Goal: Check status: Check status

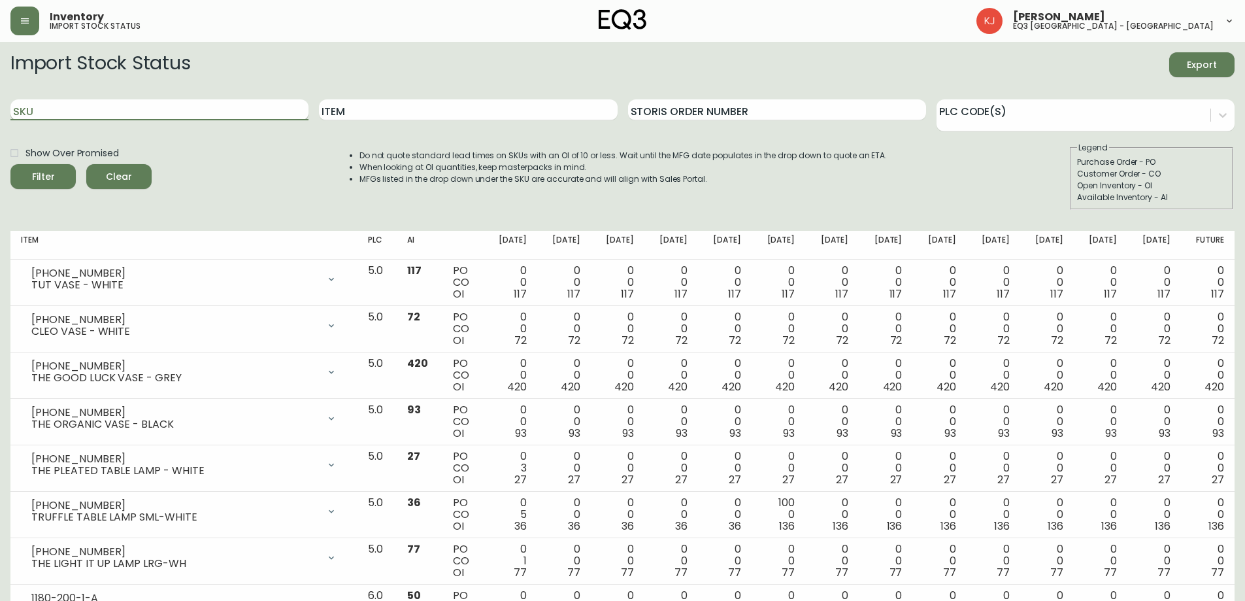
click at [121, 109] on input "SKU" at bounding box center [159, 109] width 298 height 21
paste input "[PHONE_NUMBER]"
click at [10, 164] on button "Filter" at bounding box center [42, 176] width 65 height 25
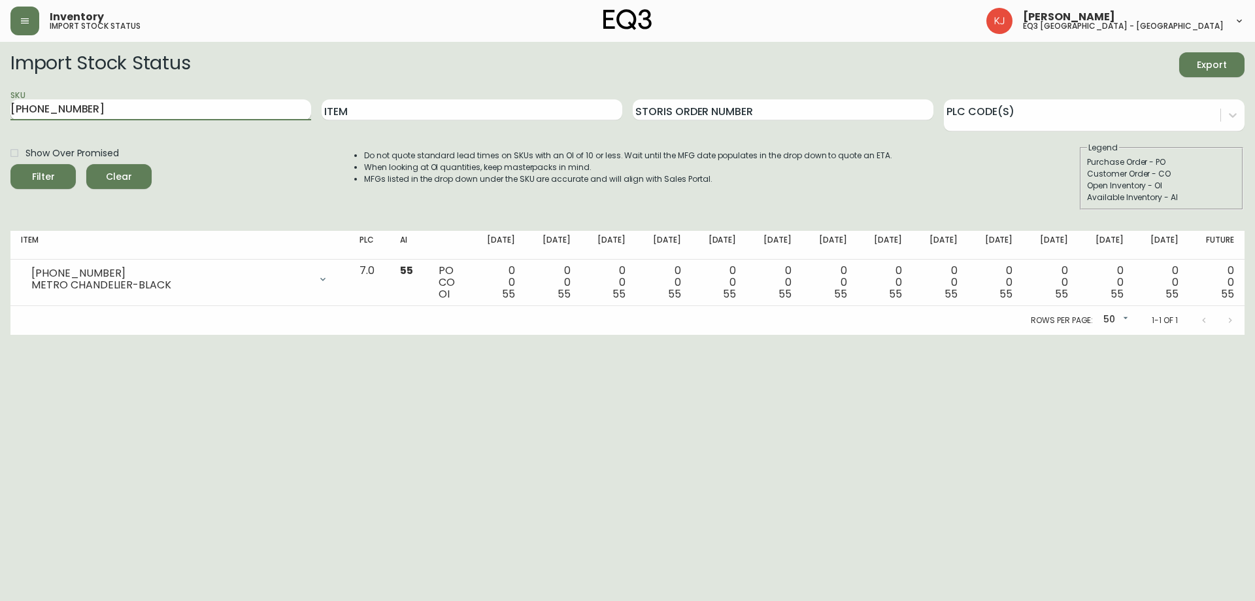
click at [146, 106] on input "[PHONE_NUMBER]" at bounding box center [160, 109] width 301 height 21
type input "3"
paste input "[PHONE_NUMBER]"
type input "[PHONE_NUMBER]"
click at [10, 164] on button "Filter" at bounding box center [42, 176] width 65 height 25
